Goal: Task Accomplishment & Management: Manage account settings

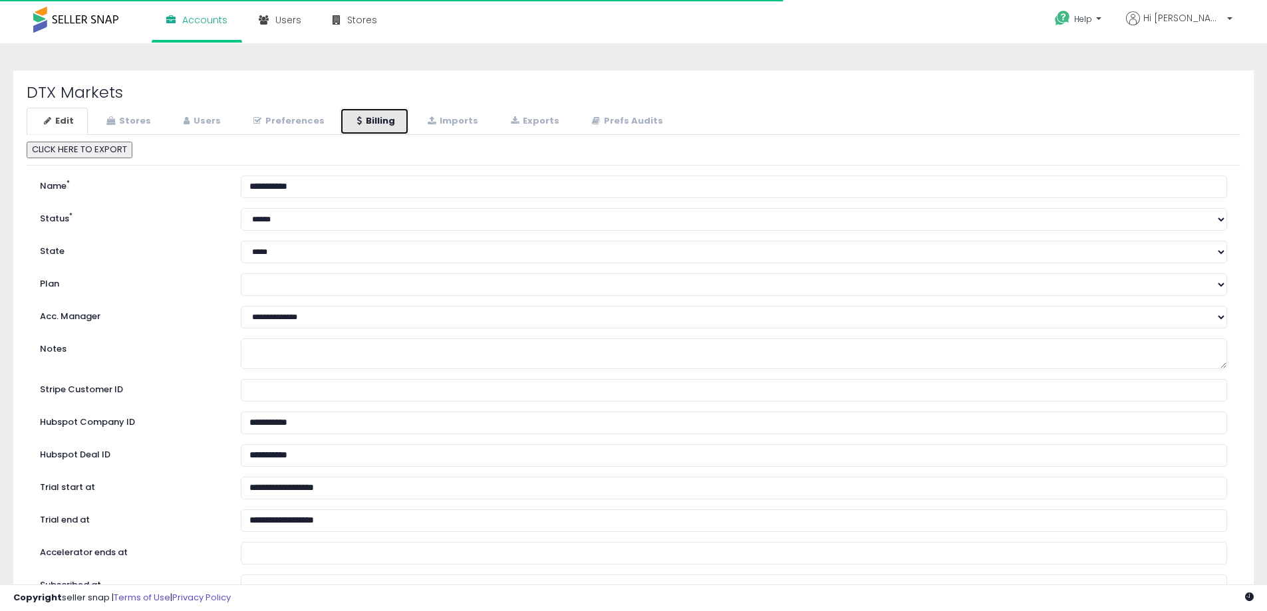
click at [371, 130] on link "Billing" at bounding box center [374, 121] width 69 height 27
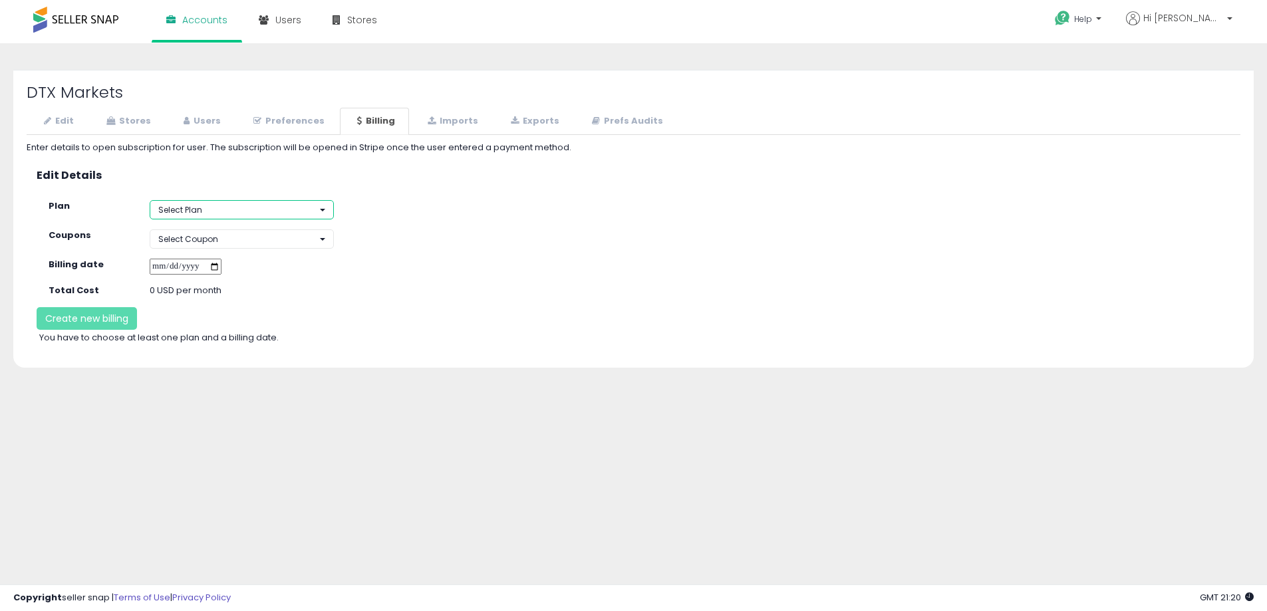
click at [202, 212] on span "Select Plan" at bounding box center [180, 209] width 44 height 11
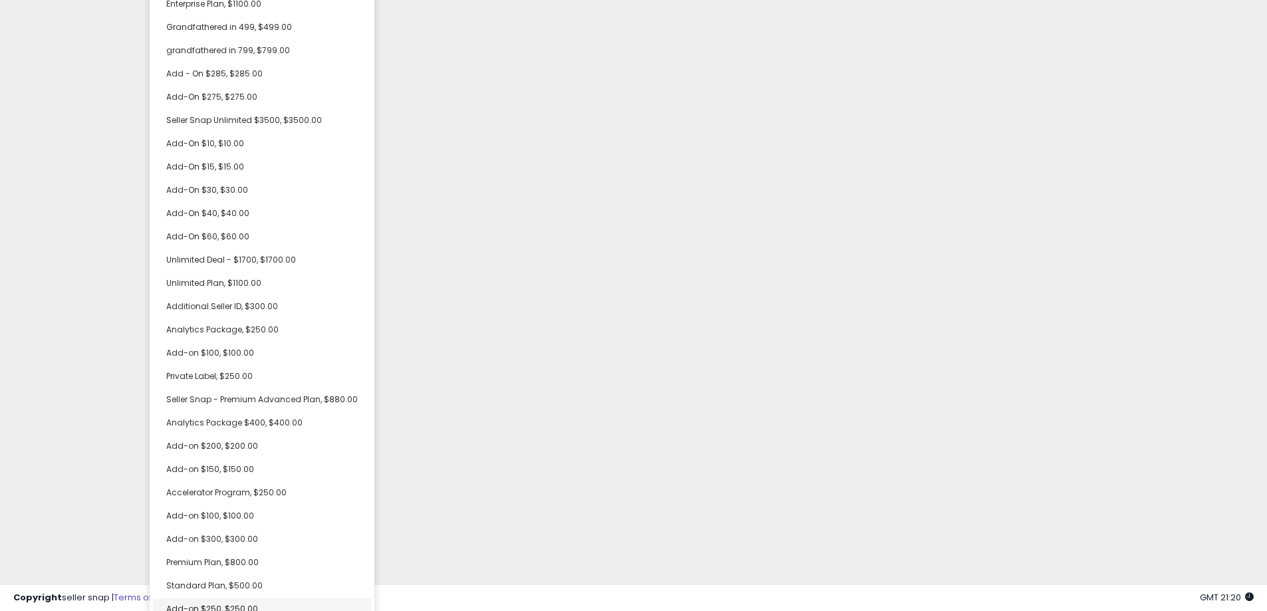
scroll to position [31, 0]
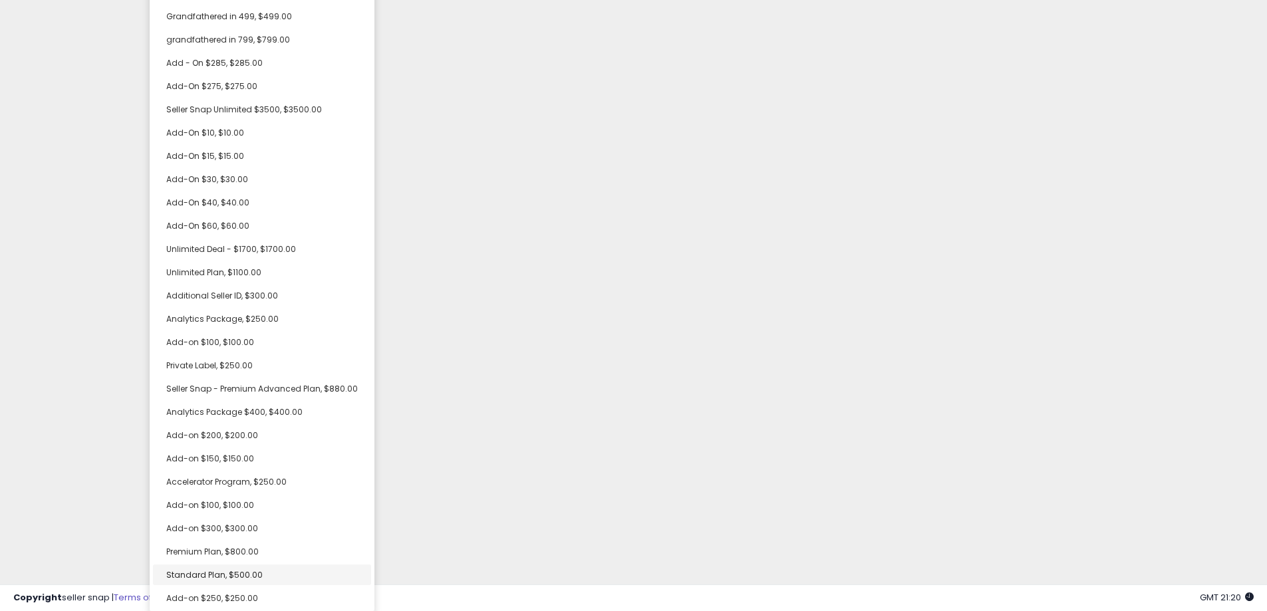
select select "**********"
click at [236, 579] on span "Standard Plan, $500.00" at bounding box center [214, 574] width 96 height 11
click at [706, 501] on div "Unable to login Retrieving listings data.. has not yet accepted the Terms of Us…" at bounding box center [633, 290] width 1267 height 642
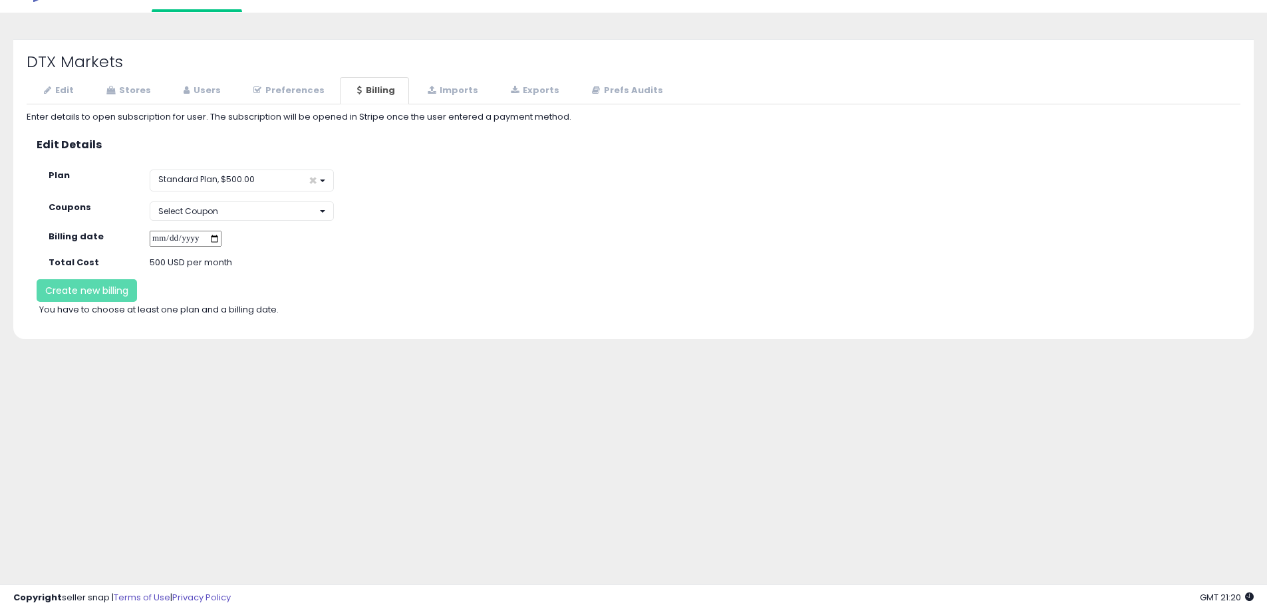
scroll to position [0, 0]
click at [263, 220] on button "Select Coupon" at bounding box center [242, 211] width 184 height 19
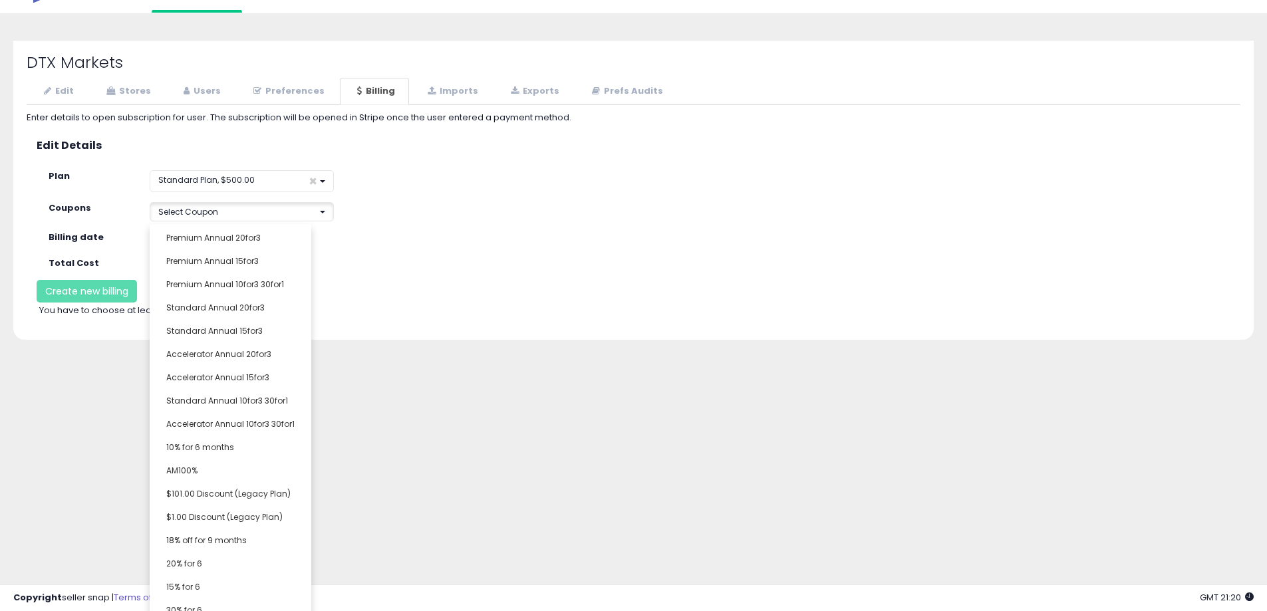
scroll to position [31, 0]
drag, startPoint x: 435, startPoint y: 245, endPoint x: 418, endPoint y: 245, distance: 17.3
click at [436, 245] on div at bounding box center [291, 239] width 303 height 17
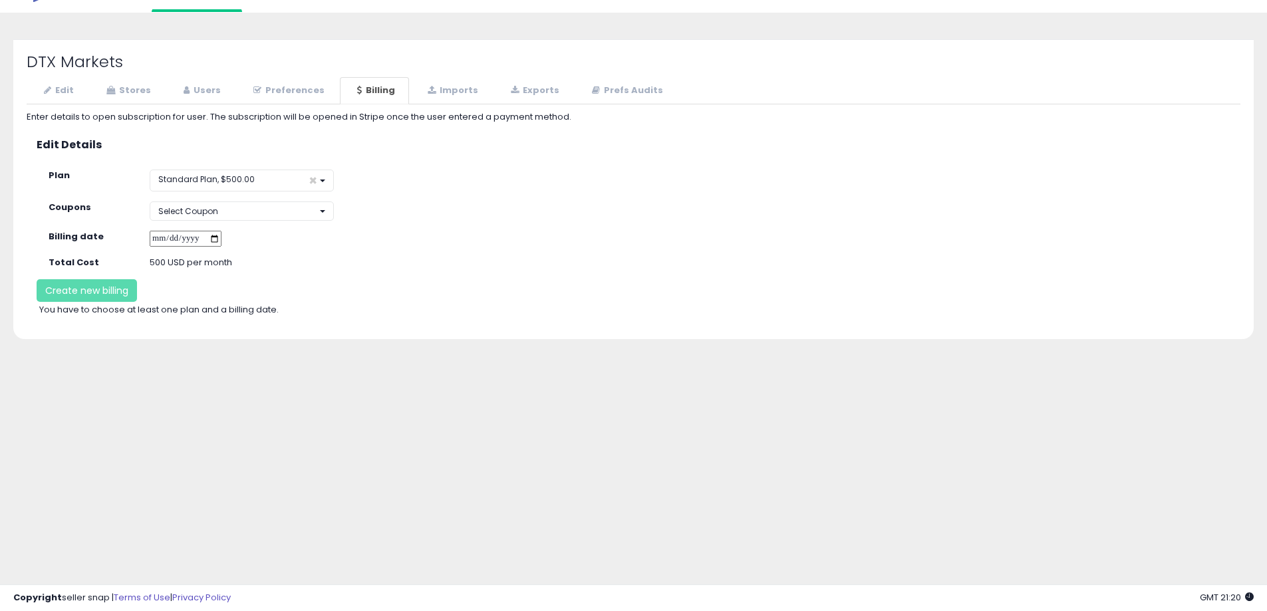
click at [222, 239] on input "date" at bounding box center [186, 239] width 72 height 17
type input "**********"
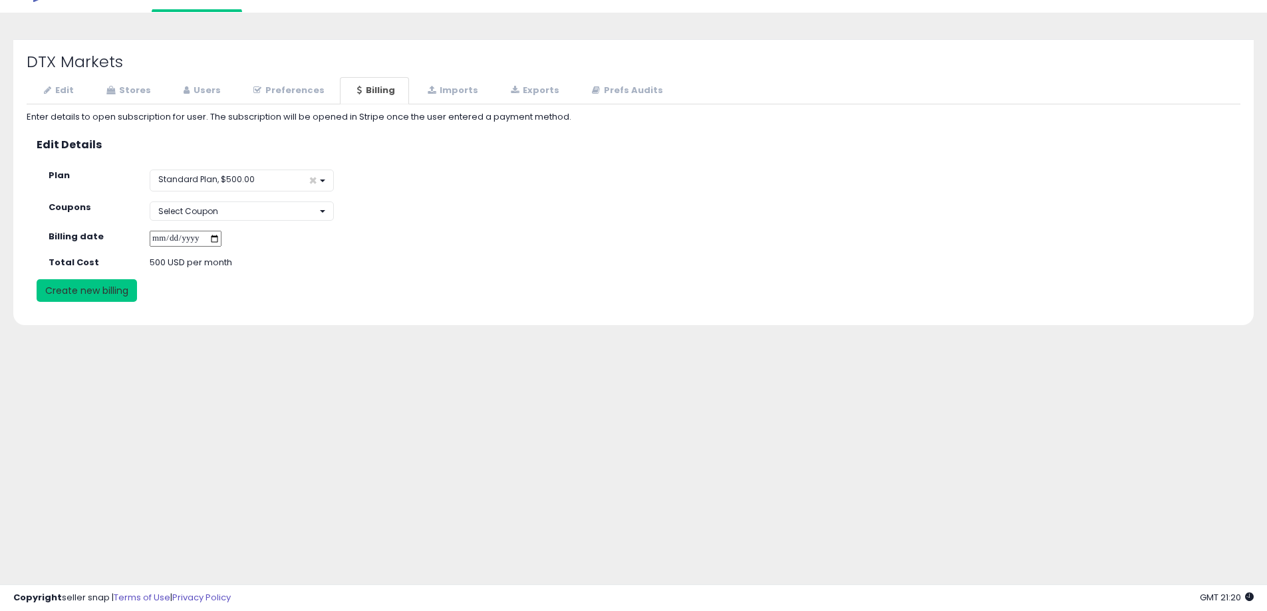
click at [92, 291] on button "Create new billing" at bounding box center [87, 290] width 100 height 23
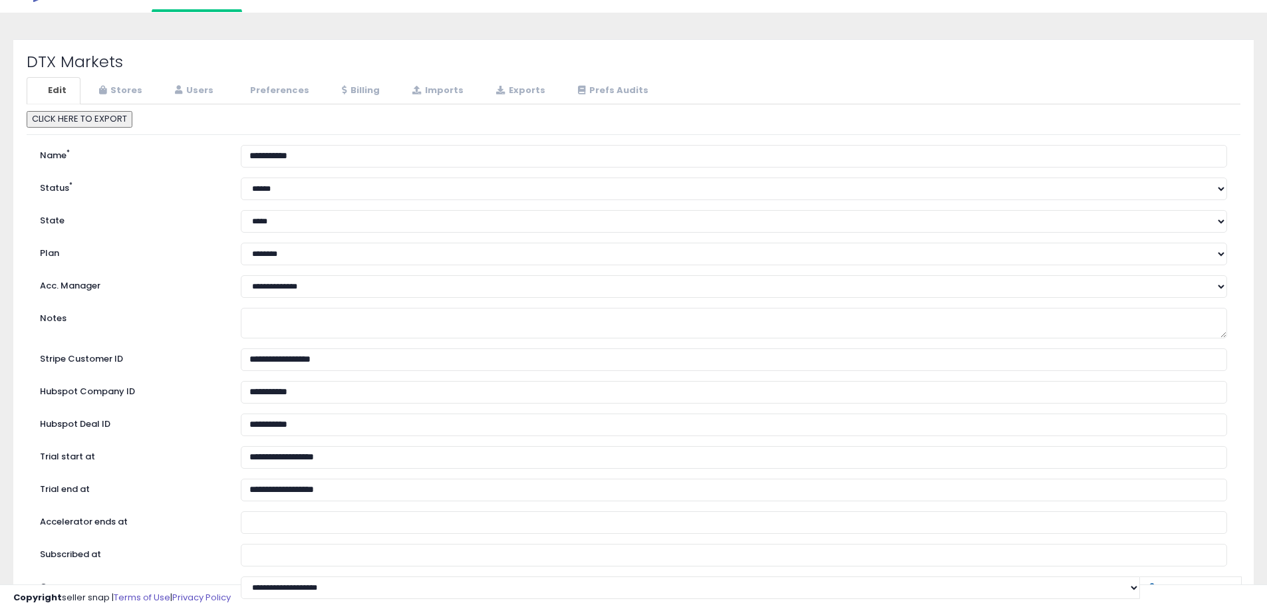
scroll to position [31, 0]
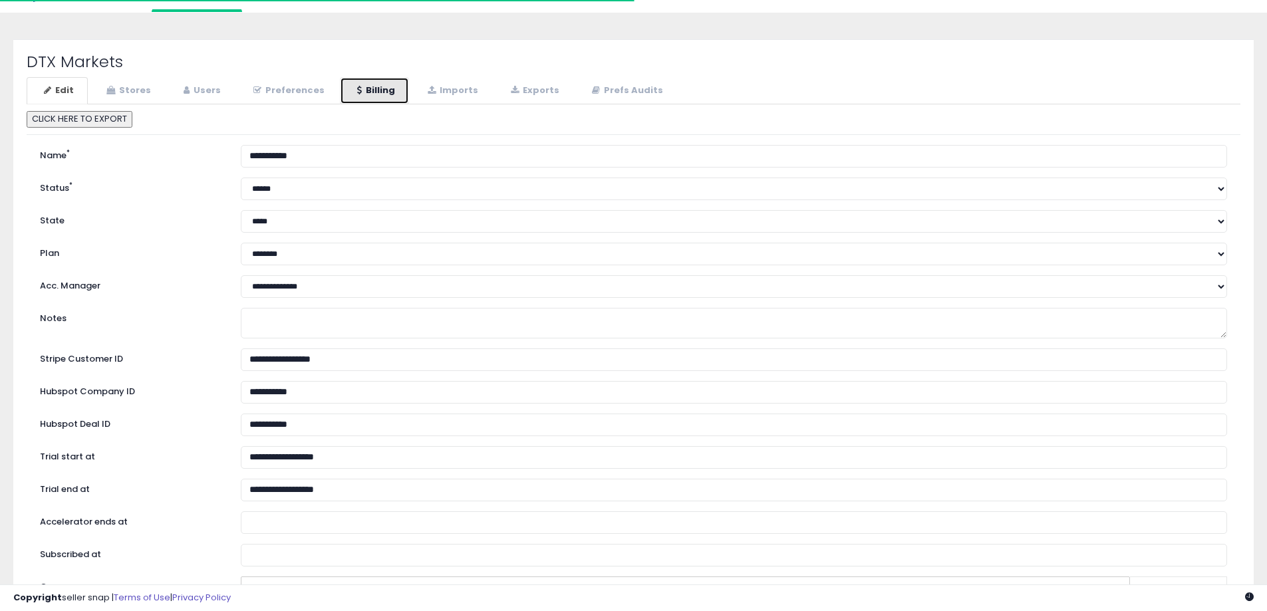
click at [385, 91] on link "Billing" at bounding box center [374, 90] width 69 height 27
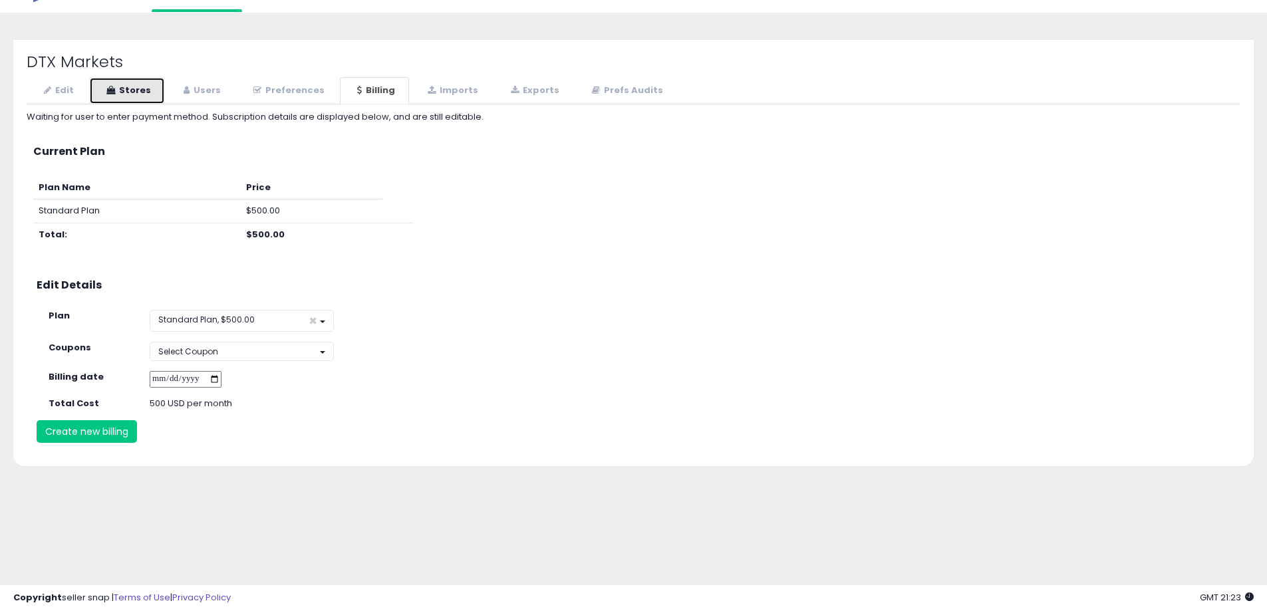
click at [143, 94] on link "Stores" at bounding box center [127, 90] width 76 height 27
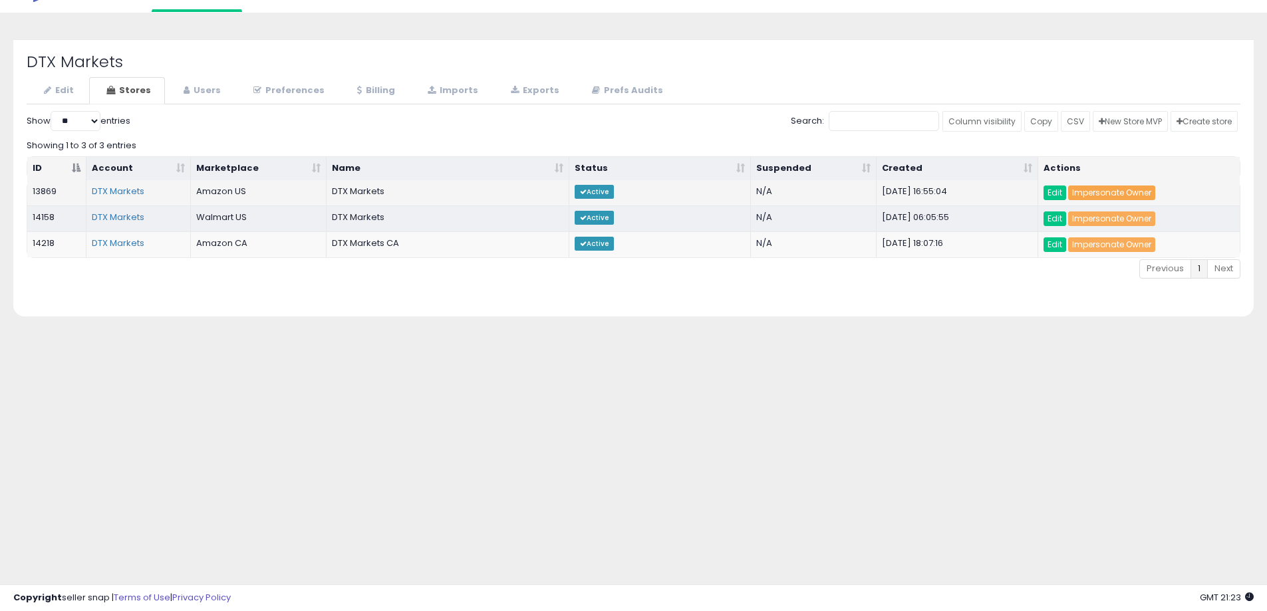
click at [1124, 191] on link "Impersonate Owner" at bounding box center [1111, 193] width 87 height 15
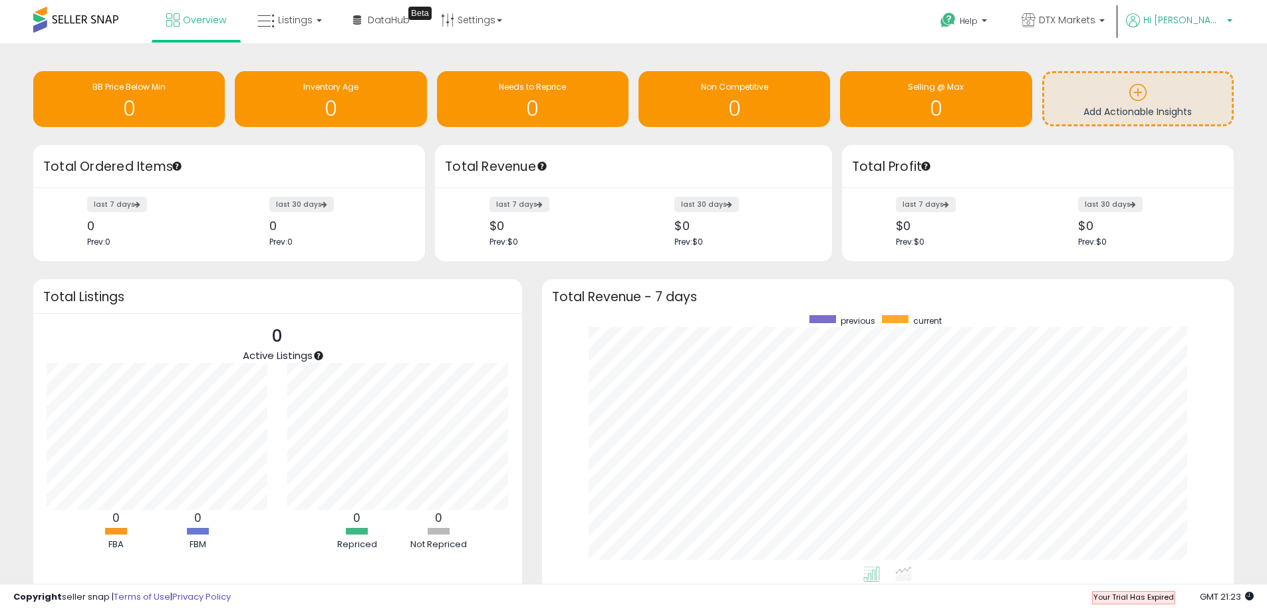
click at [1220, 24] on span "Hi Marcus" at bounding box center [1184, 19] width 80 height 13
click at [1172, 74] on link "Account" at bounding box center [1177, 71] width 35 height 13
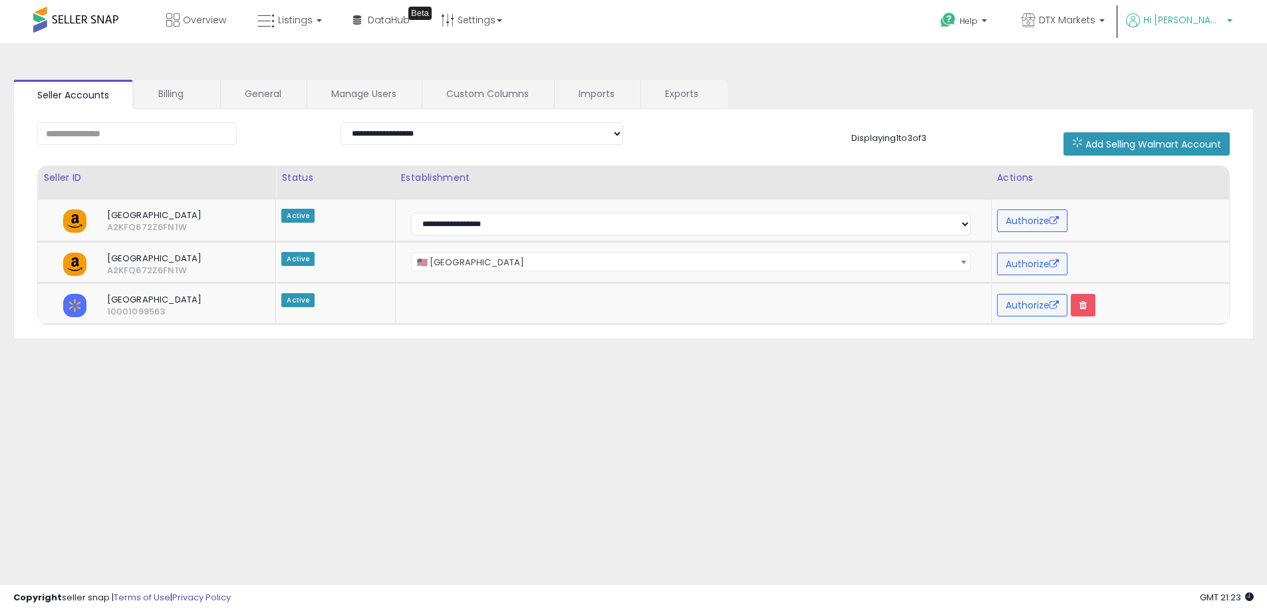
click at [1221, 29] on p "Hi Marcus" at bounding box center [1179, 21] width 106 height 17
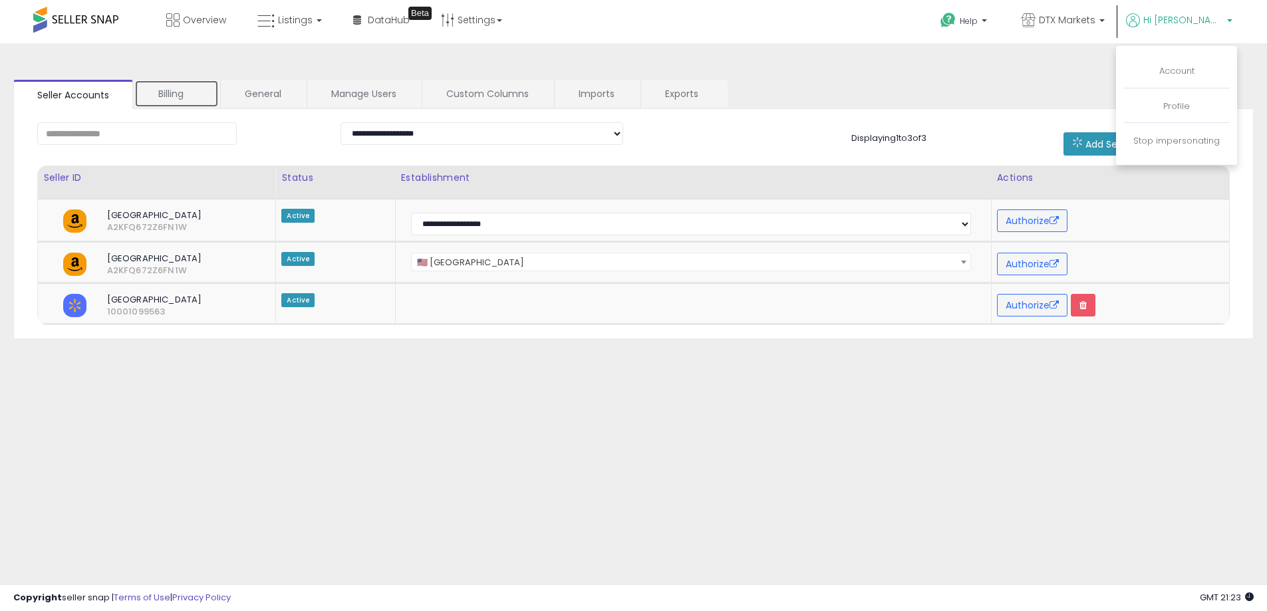
click at [152, 88] on link "Billing" at bounding box center [176, 94] width 84 height 28
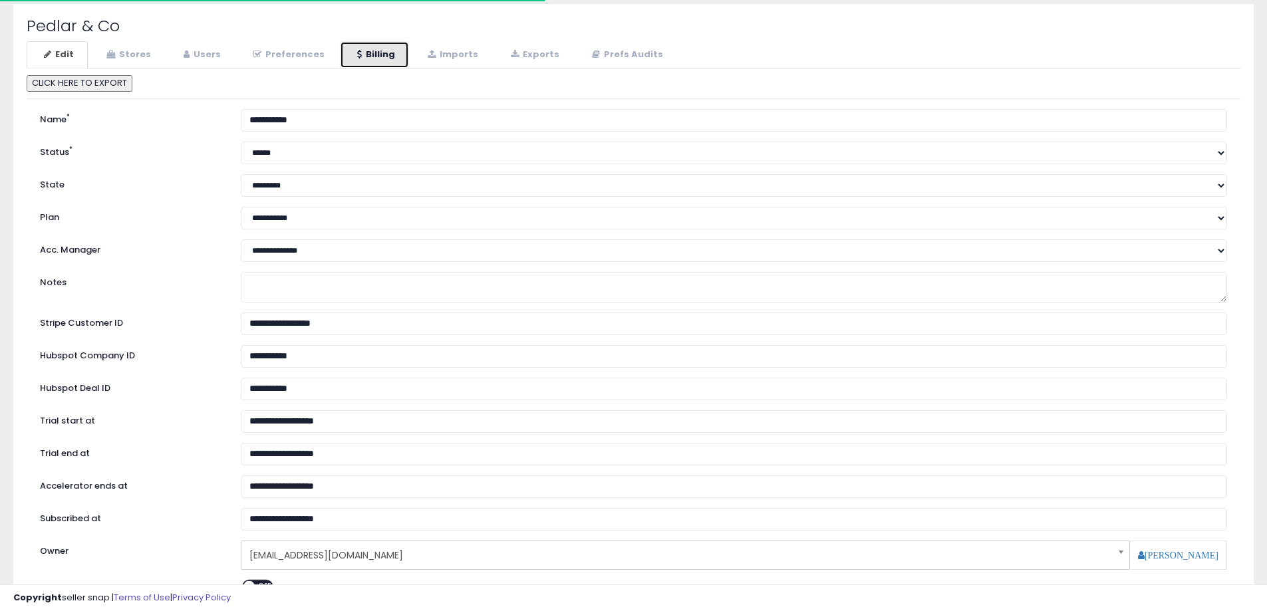
click at [377, 63] on link "Billing" at bounding box center [374, 54] width 69 height 27
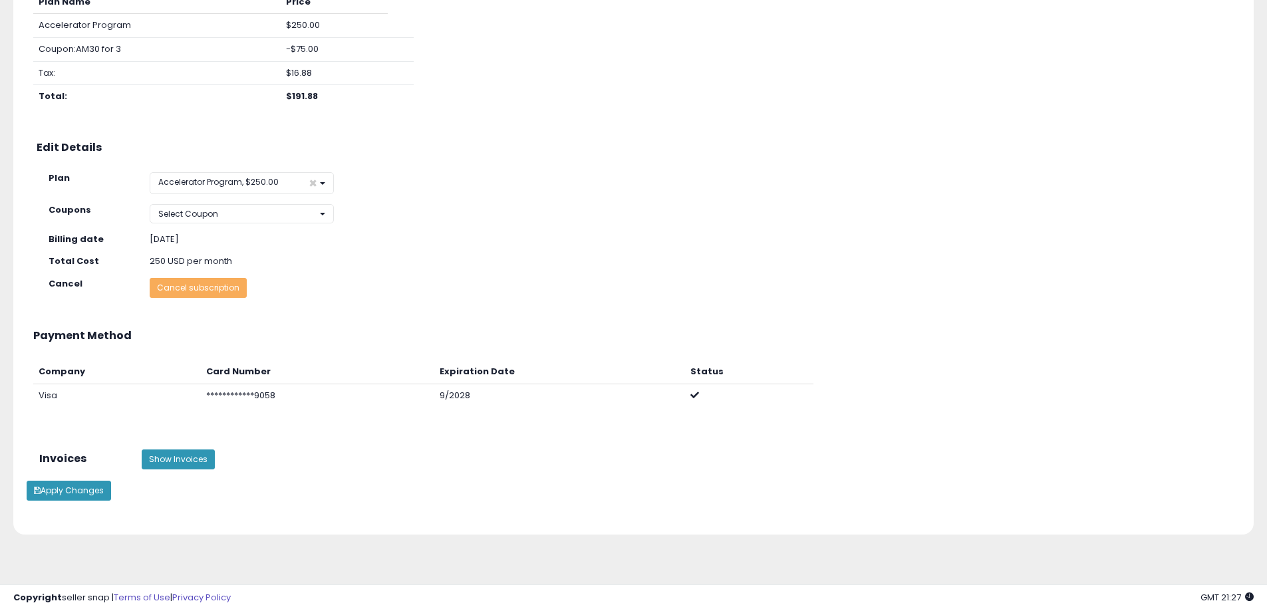
scroll to position [198, 0]
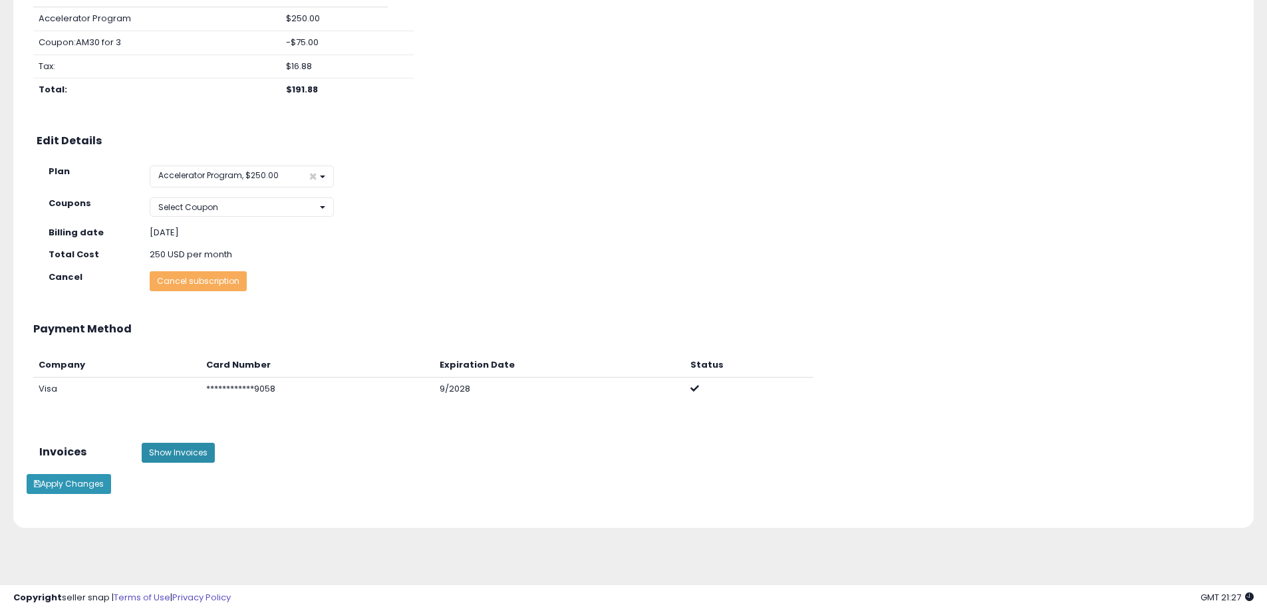
click at [162, 456] on button "Show Invoices" at bounding box center [178, 453] width 73 height 20
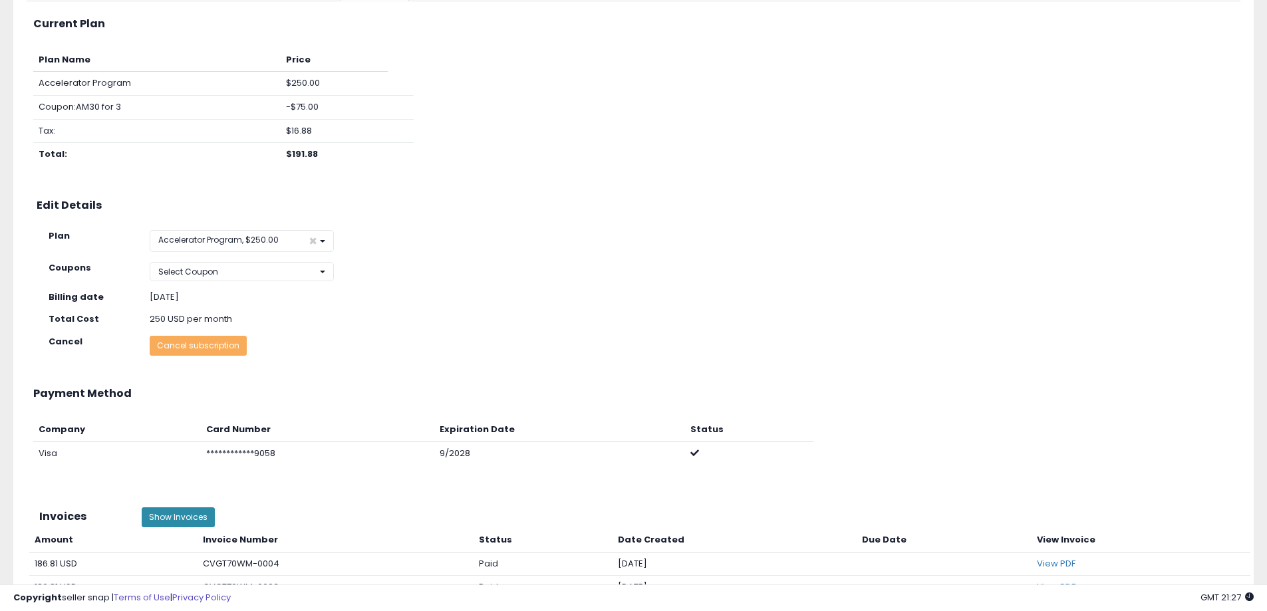
scroll to position [130, 0]
